Goal: Task Accomplishment & Management: Complete application form

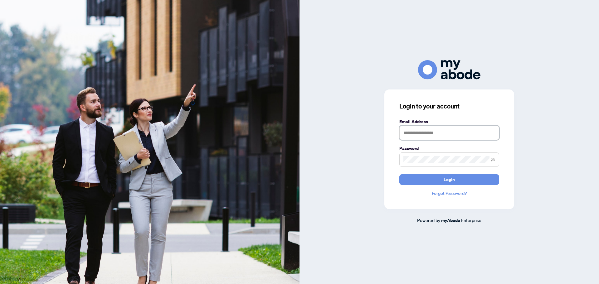
click at [461, 132] on input "text" at bounding box center [450, 133] width 100 height 14
type input "**********"
click at [448, 156] on span at bounding box center [450, 160] width 100 height 14
click at [400, 175] on button "Login" at bounding box center [450, 180] width 100 height 11
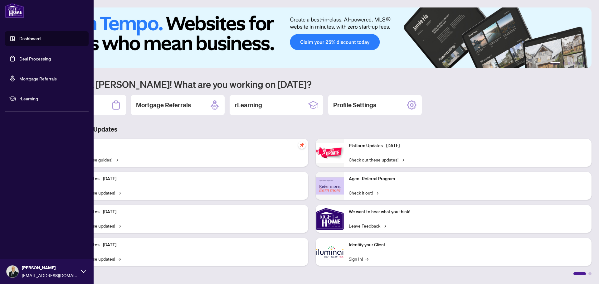
click at [31, 57] on link "Deal Processing" at bounding box center [35, 59] width 32 height 6
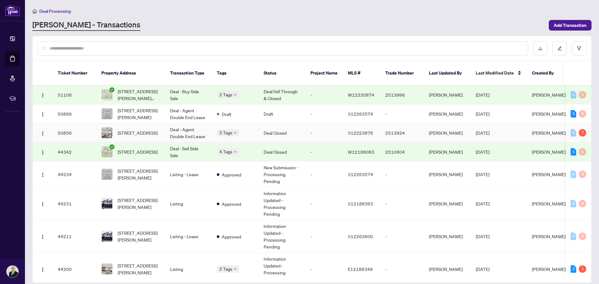
click at [287, 125] on td "Deal Closed" at bounding box center [282, 133] width 47 height 19
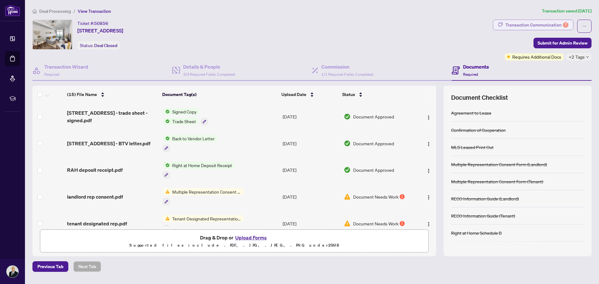
click at [525, 25] on div "Transaction Communication 7" at bounding box center [537, 25] width 63 height 10
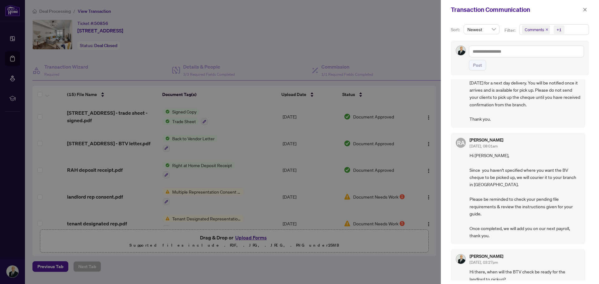
scroll to position [108, 0]
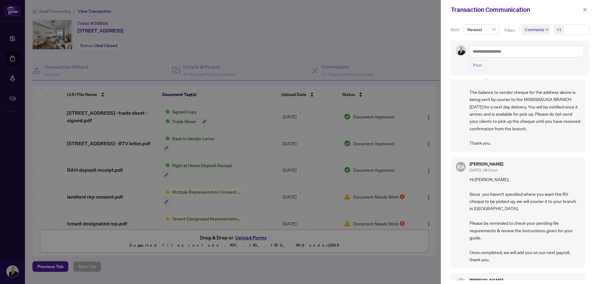
click at [533, 234] on span "Hi [PERSON_NAME], Since you haven't specified where you want the BV cheque to b…" at bounding box center [525, 220] width 111 height 88
click at [535, 234] on span "Hi [PERSON_NAME], Since you haven't specified where you want the BV cheque to b…" at bounding box center [525, 220] width 111 height 88
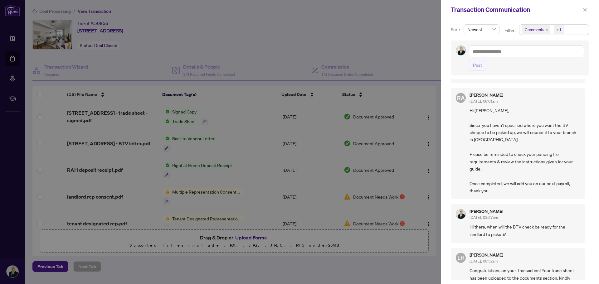
scroll to position [178, 0]
click at [315, 181] on div at bounding box center [299, 142] width 599 height 284
click at [327, 201] on div at bounding box center [299, 142] width 599 height 284
click at [387, 165] on div at bounding box center [299, 142] width 599 height 284
click at [584, 9] on icon "close" at bounding box center [585, 9] width 4 height 4
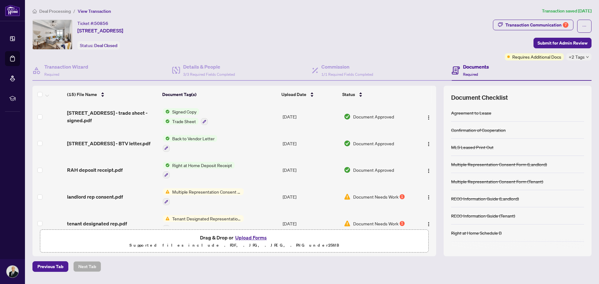
click at [390, 195] on span "Document Needs Work" at bounding box center [375, 197] width 45 height 7
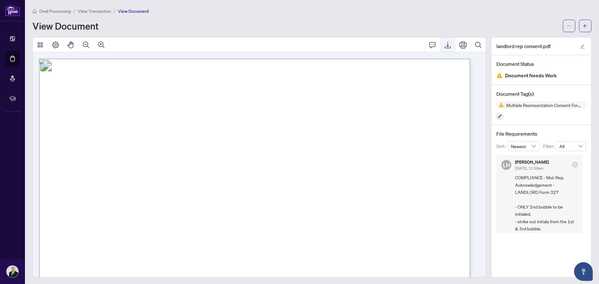
click at [441, 49] on button "Export" at bounding box center [448, 44] width 15 height 15
click at [584, 22] on button "button" at bounding box center [585, 26] width 12 height 12
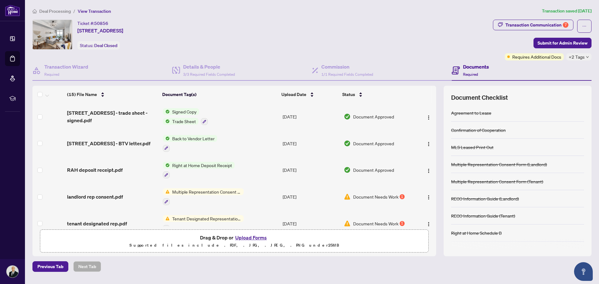
click at [378, 223] on span "Document Needs Work" at bounding box center [375, 223] width 45 height 7
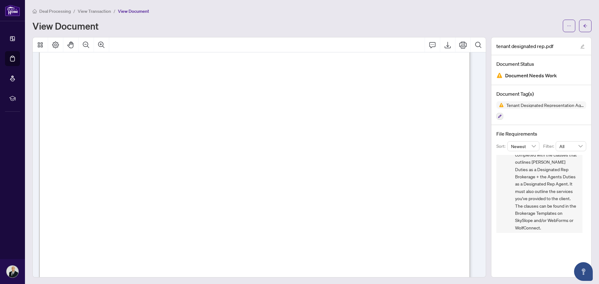
scroll to position [1359, 0]
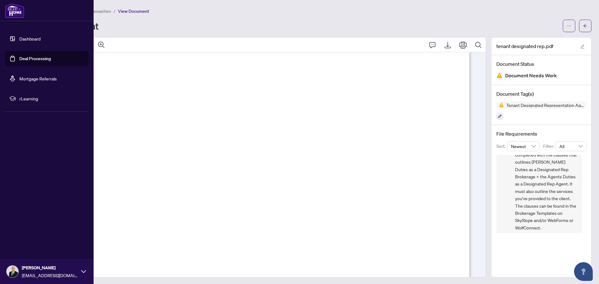
click at [12, 15] on img at bounding box center [14, 10] width 19 height 15
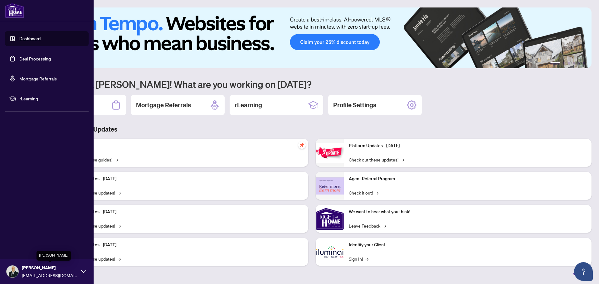
click at [72, 270] on span "[PERSON_NAME]" at bounding box center [50, 268] width 56 height 7
click at [29, 234] on span "Logout" at bounding box center [25, 235] width 14 height 10
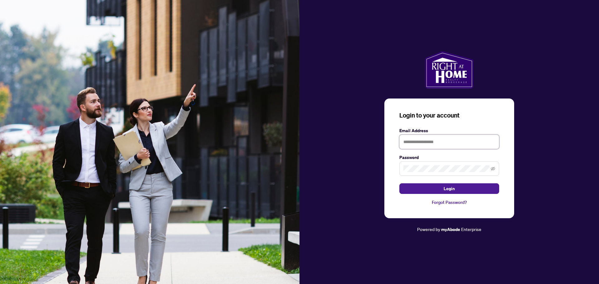
click at [448, 141] on input "text" at bounding box center [450, 142] width 100 height 14
type input "**********"
click at [439, 163] on span at bounding box center [450, 169] width 100 height 14
click at [400, 184] on button "Login" at bounding box center [450, 189] width 100 height 11
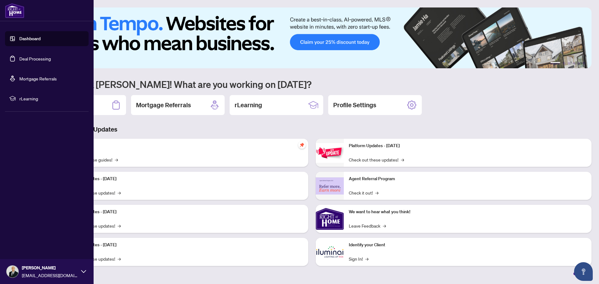
click at [34, 57] on link "Deal Processing" at bounding box center [35, 59] width 32 height 6
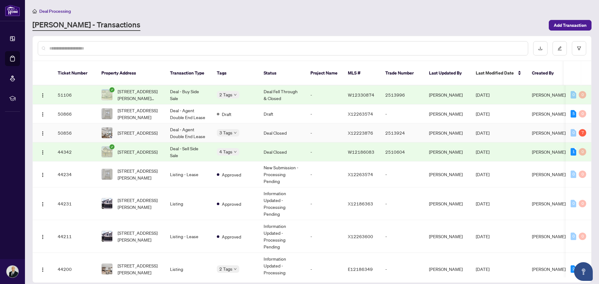
click at [184, 124] on td "Deal - Agent Double End Lease" at bounding box center [188, 133] width 47 height 19
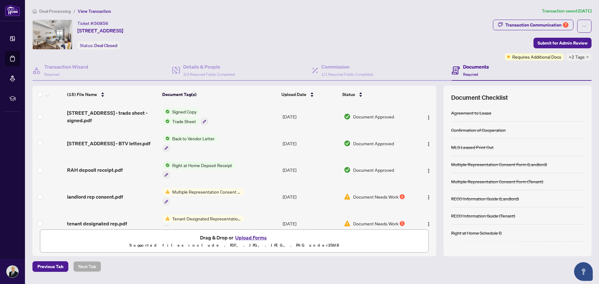
click at [481, 16] on div "Deal Processing / View Transaction Transaction saved [DATE] Ticket #: 50856 714…" at bounding box center [312, 139] width 564 height 265
click at [246, 237] on button "Upload Forms" at bounding box center [251, 238] width 35 height 8
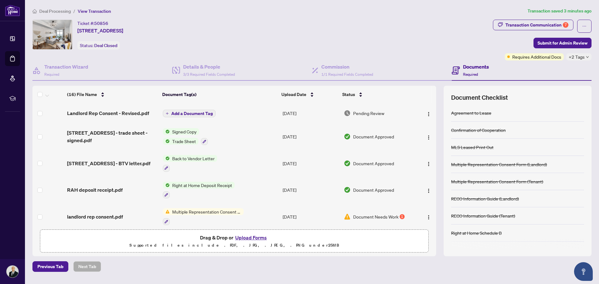
click at [242, 239] on button "Upload Forms" at bounding box center [251, 238] width 35 height 8
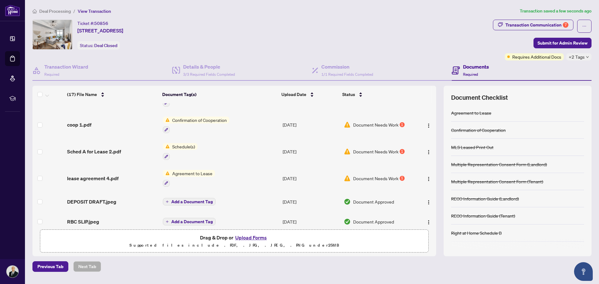
scroll to position [310, 0]
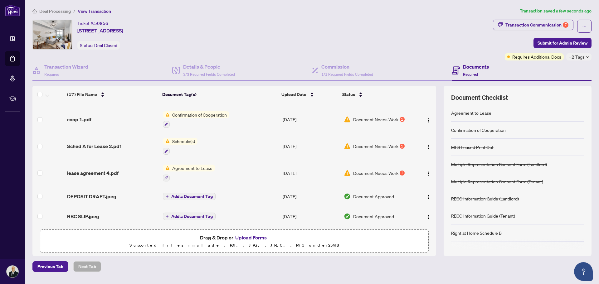
click at [398, 174] on div "Document Needs Work 1" at bounding box center [378, 173] width 69 height 7
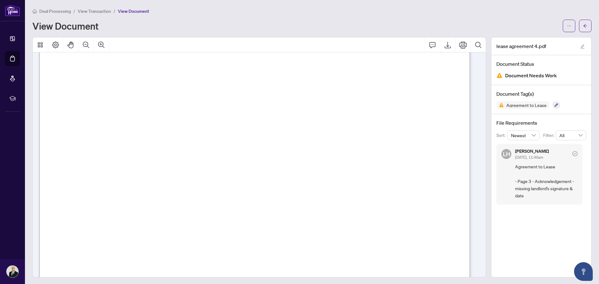
scroll to position [1365, 0]
click at [445, 48] on icon "Export" at bounding box center [448, 45] width 6 height 7
click at [584, 29] on span "button" at bounding box center [586, 26] width 4 height 10
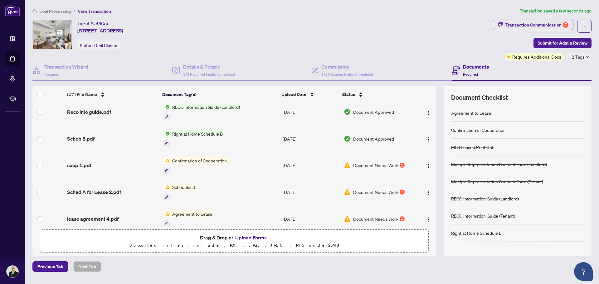
scroll to position [310, 0]
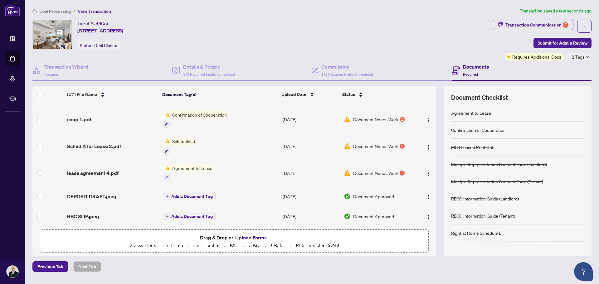
click at [378, 146] on span "Document Needs Work" at bounding box center [375, 146] width 45 height 7
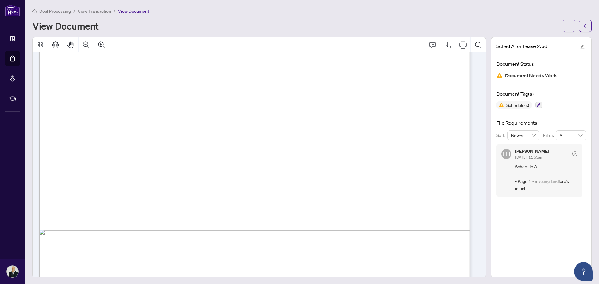
scroll to position [2026, 0]
click at [445, 45] on icon "Export" at bounding box center [448, 45] width 6 height 7
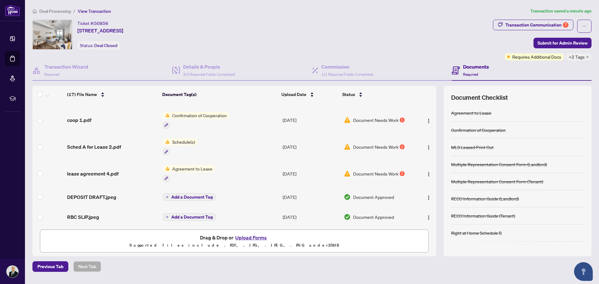
scroll to position [310, 0]
click at [380, 121] on span "Document Needs Work" at bounding box center [375, 119] width 45 height 7
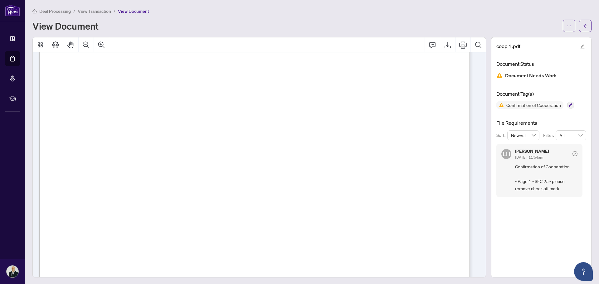
scroll to position [117, 0]
click at [447, 46] on icon "Export" at bounding box center [447, 44] width 7 height 7
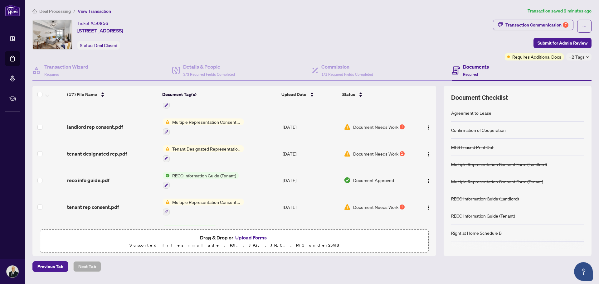
scroll to position [115, 0]
click at [396, 212] on td "Document Needs Work 1" at bounding box center [379, 207] width 74 height 27
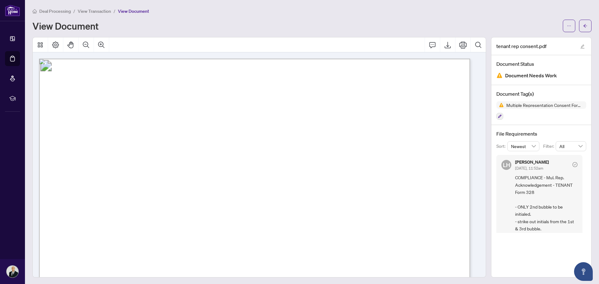
scroll to position [4, 0]
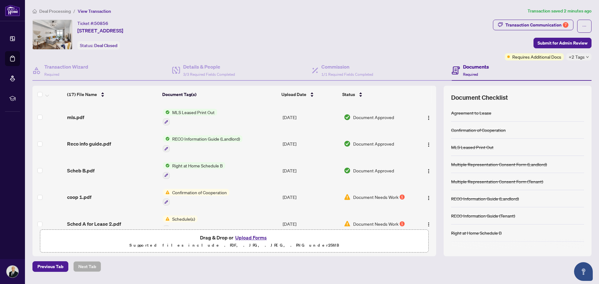
scroll to position [310, 0]
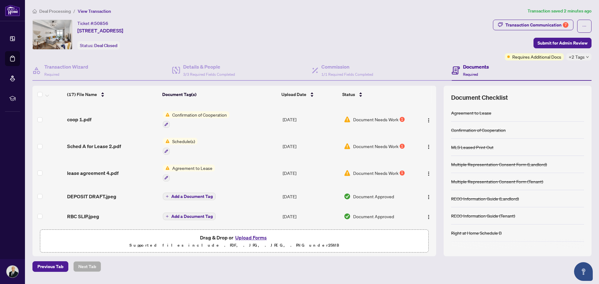
click at [385, 177] on td "Document Needs Work 1" at bounding box center [379, 173] width 74 height 27
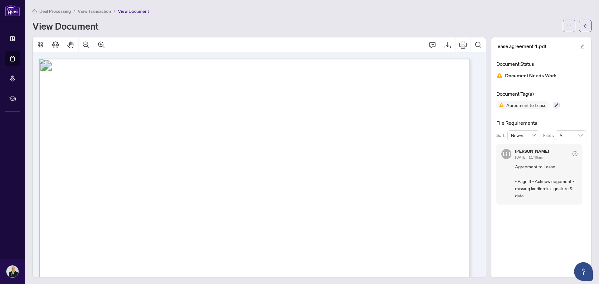
click at [88, 107] on span "���������������" at bounding box center [116, 116] width 100 height 91
click at [579, 27] on button "button" at bounding box center [585, 26] width 12 height 12
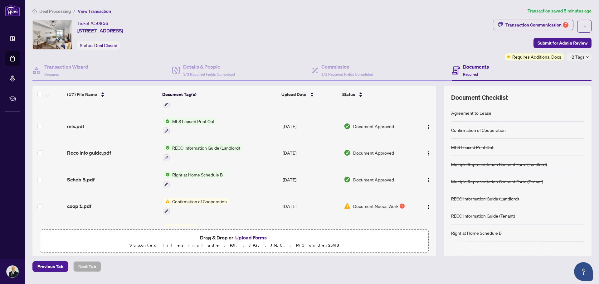
scroll to position [310, 0]
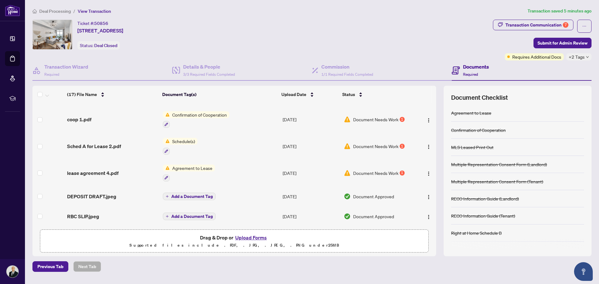
click at [392, 122] on td "Document Needs Work 1" at bounding box center [379, 119] width 74 height 27
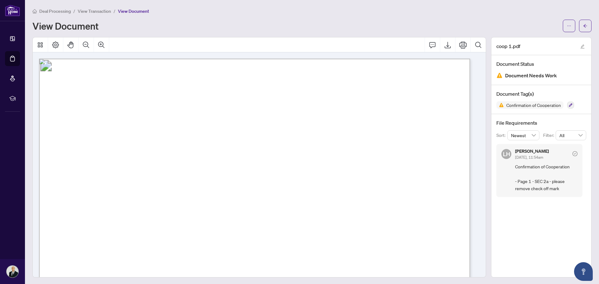
click at [588, 20] on main "Deal Processing / View Transaction / View Document View Document coop 1.pdf Doc…" at bounding box center [312, 142] width 574 height 284
click at [584, 23] on span "button" at bounding box center [586, 26] width 4 height 10
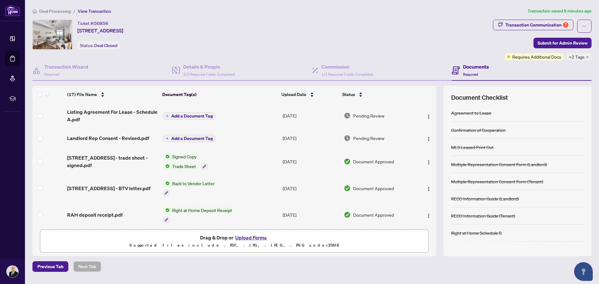
click at [253, 236] on button "Upload Forms" at bounding box center [251, 238] width 35 height 8
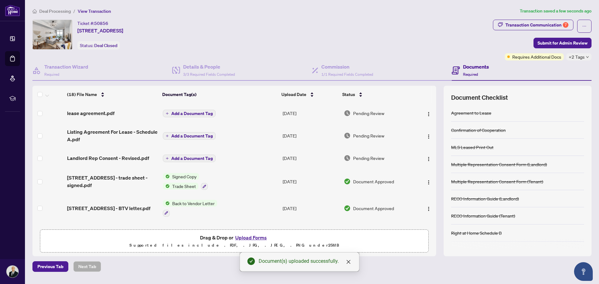
click at [247, 237] on button "Upload Forms" at bounding box center [251, 238] width 35 height 8
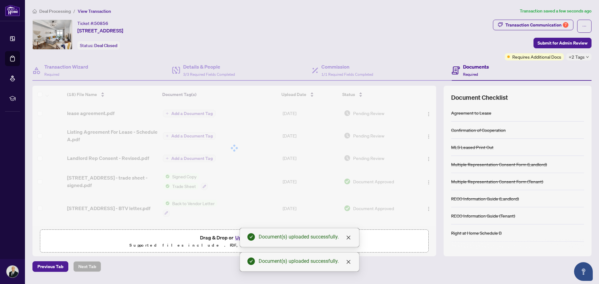
click at [246, 238] on button "Upload Forms" at bounding box center [251, 238] width 35 height 8
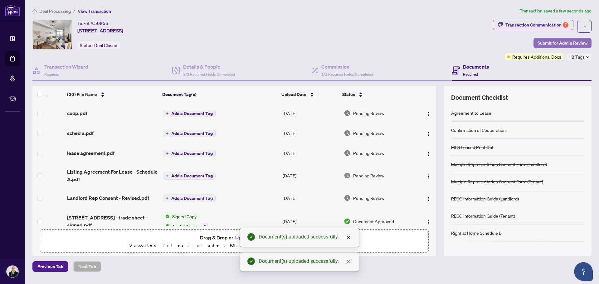
click at [551, 43] on span "Submit for Admin Review" at bounding box center [563, 43] width 50 height 10
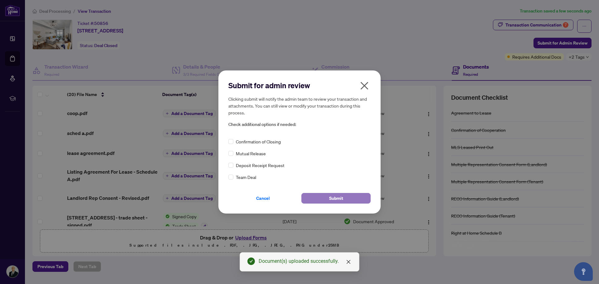
click at [316, 195] on button "Submit" at bounding box center [336, 198] width 69 height 11
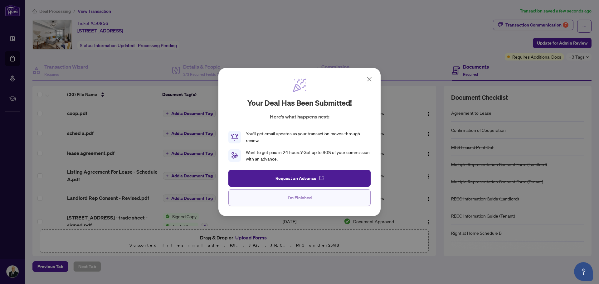
click at [318, 198] on button "I'm Finished" at bounding box center [300, 198] width 142 height 17
